Goal: Task Accomplishment & Management: Use online tool/utility

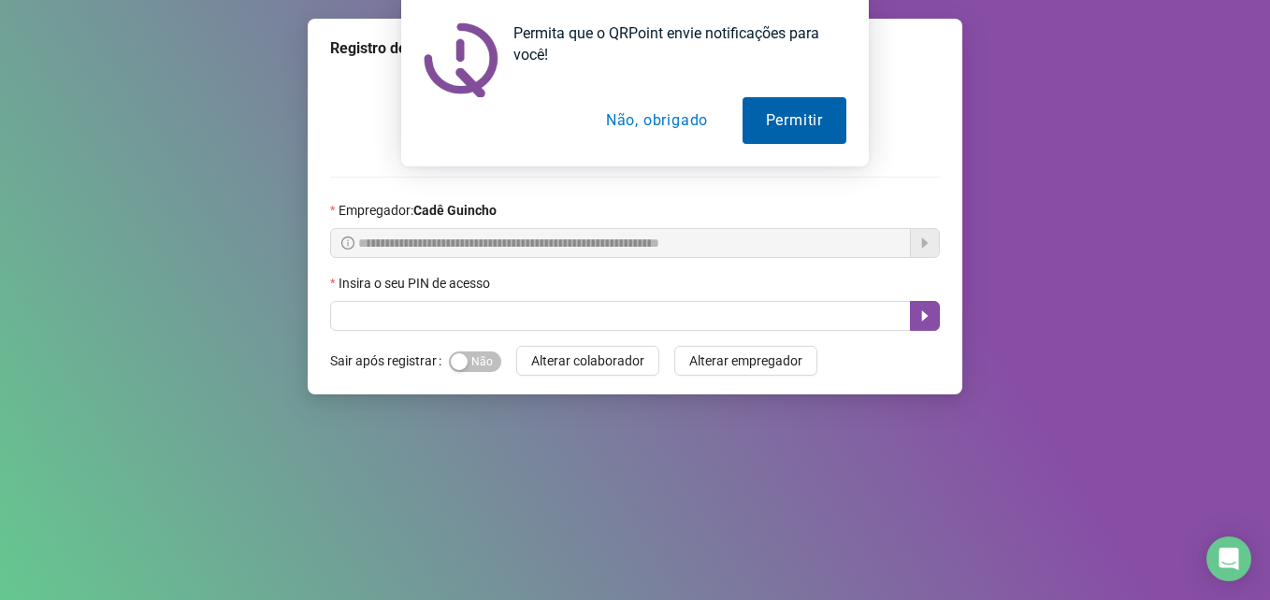
click at [752, 110] on button "Permitir" at bounding box center [794, 120] width 104 height 47
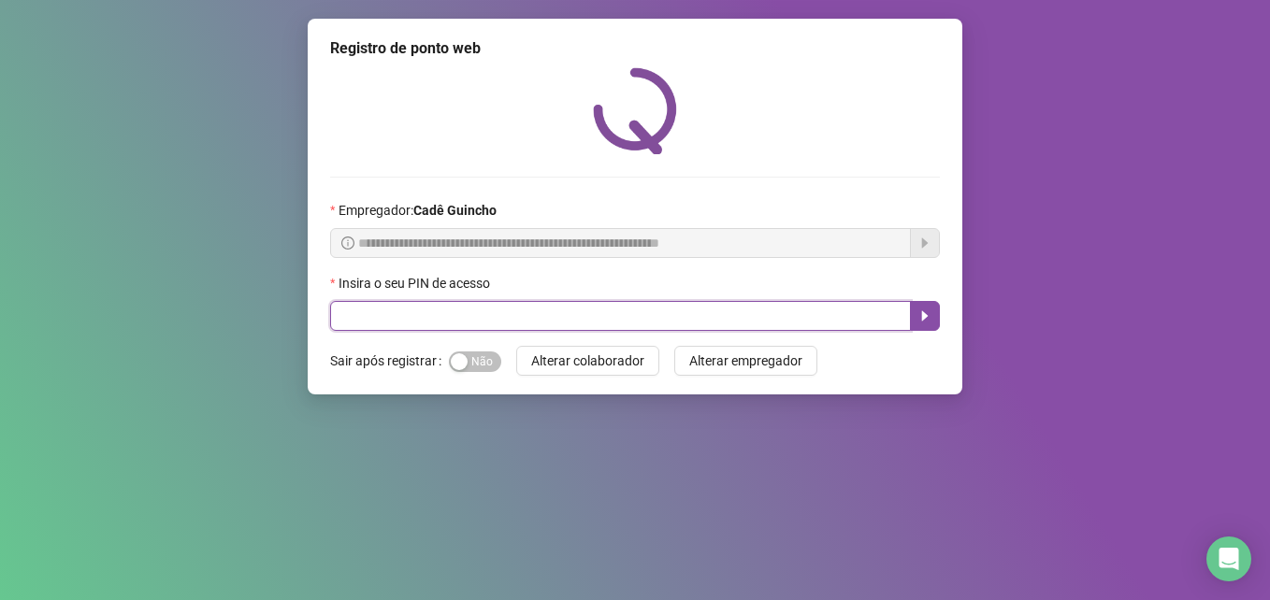
click at [607, 315] on input "text" at bounding box center [620, 316] width 581 height 30
type input "*****"
click at [937, 312] on button "button" at bounding box center [925, 316] width 30 height 30
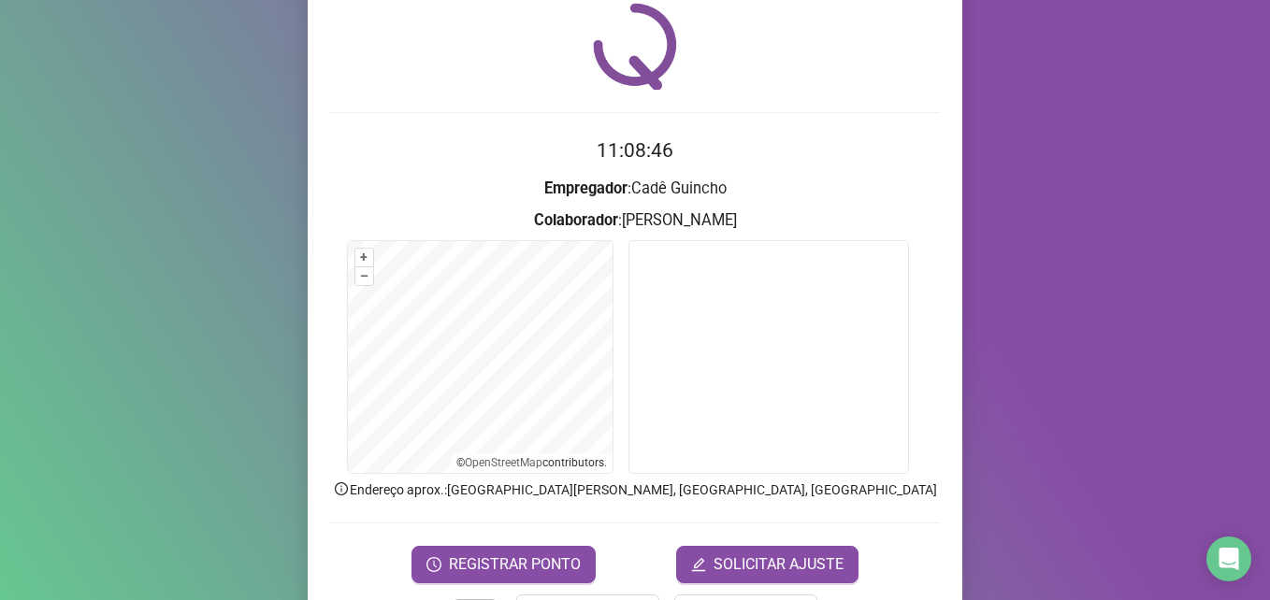
scroll to position [130, 0]
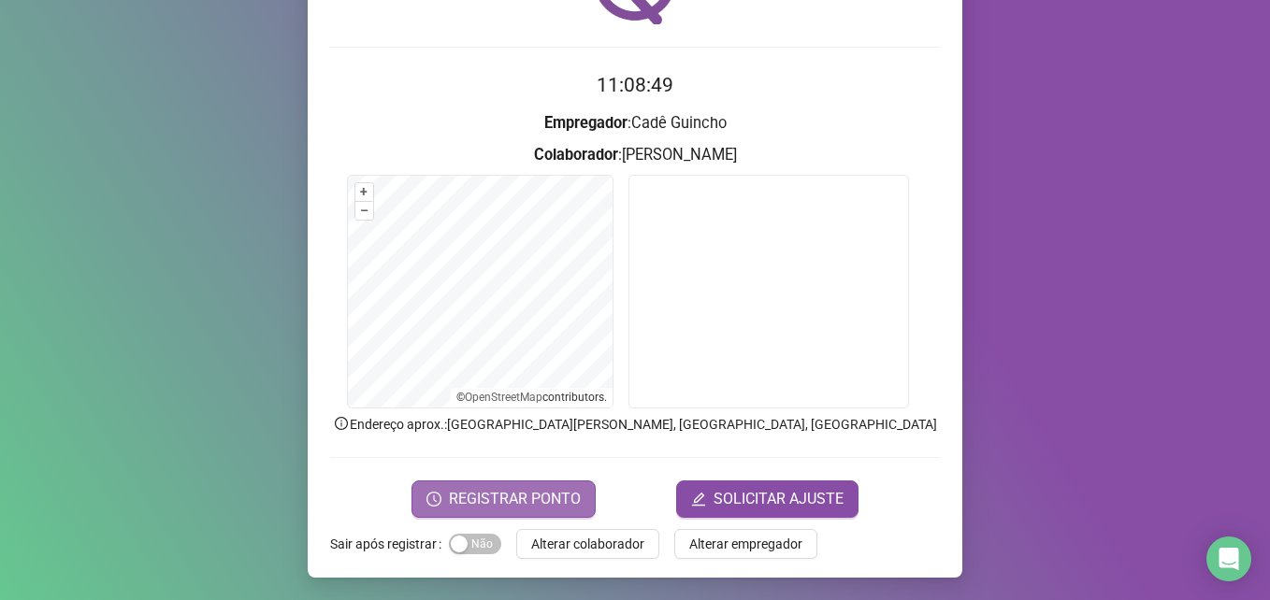
click at [506, 502] on span "REGISTRAR PONTO" at bounding box center [515, 499] width 132 height 22
